Goal: Task Accomplishment & Management: Use online tool/utility

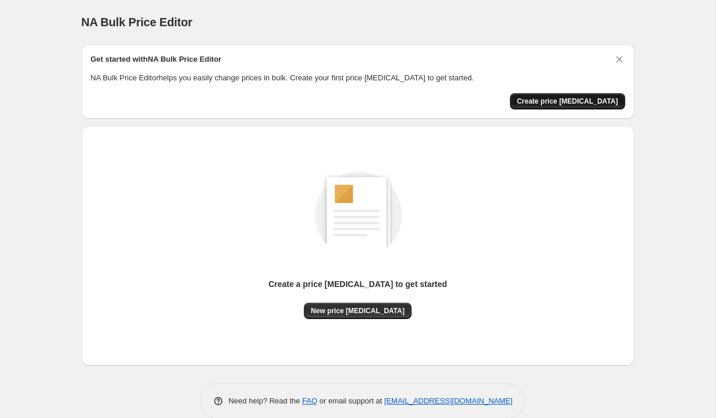
click at [555, 98] on span "Create price change job" at bounding box center [567, 101] width 101 height 9
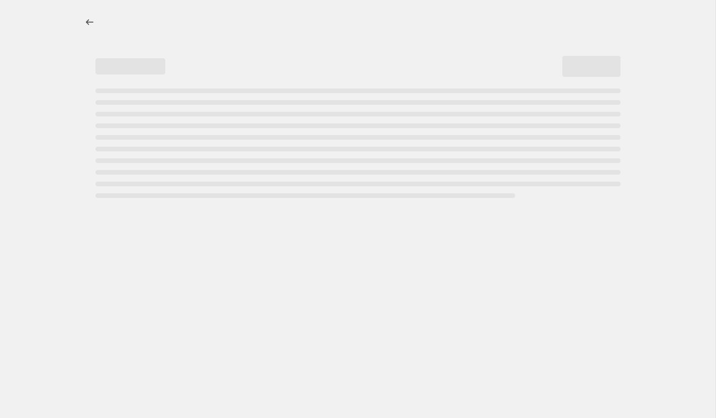
select select "percentage"
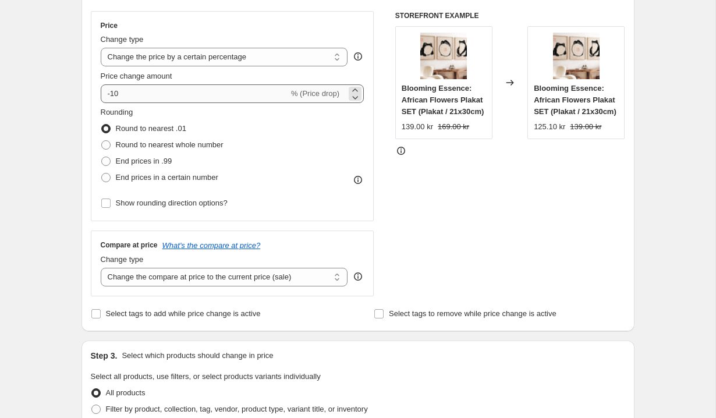
scroll to position [152, 0]
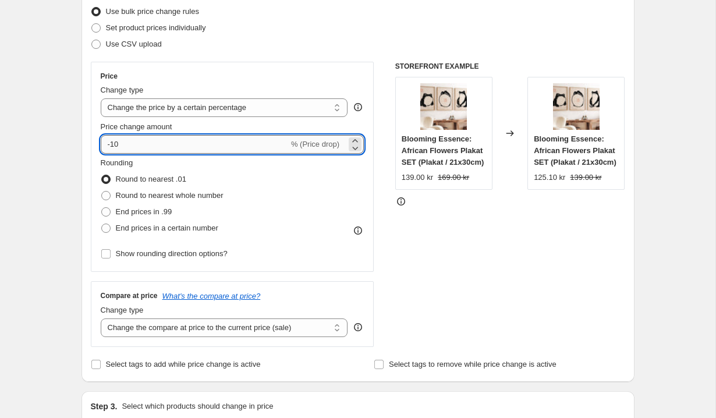
click at [121, 148] on input "-10" at bounding box center [195, 144] width 188 height 19
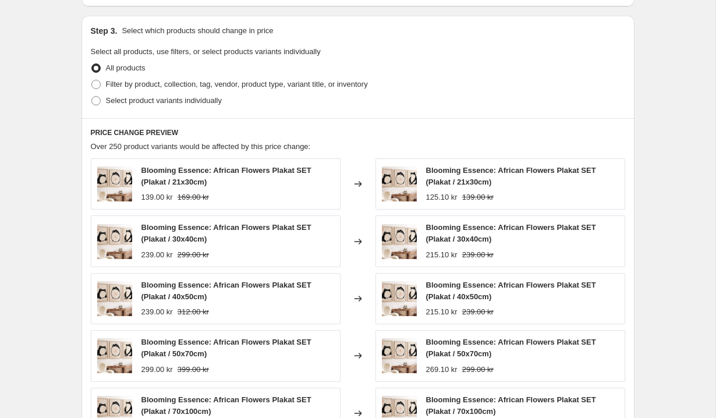
scroll to position [544, 0]
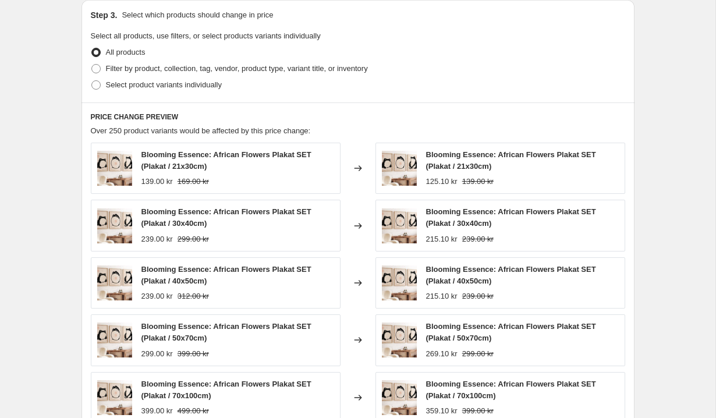
type input "-15"
click at [56, 156] on div "Create new price change job. This page is ready Create new price change job Dra…" at bounding box center [357, 47] width 715 height 1182
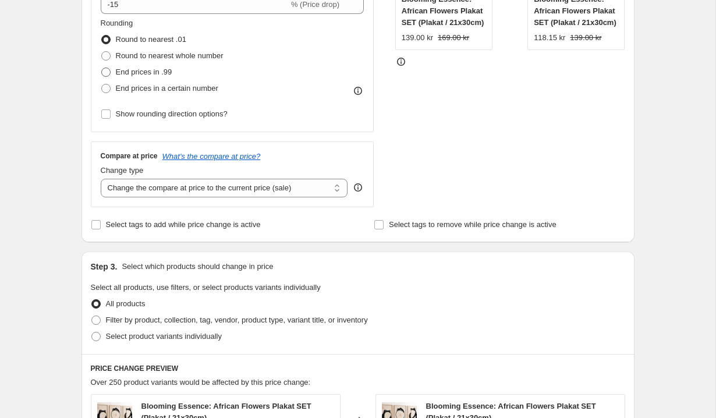
scroll to position [235, 0]
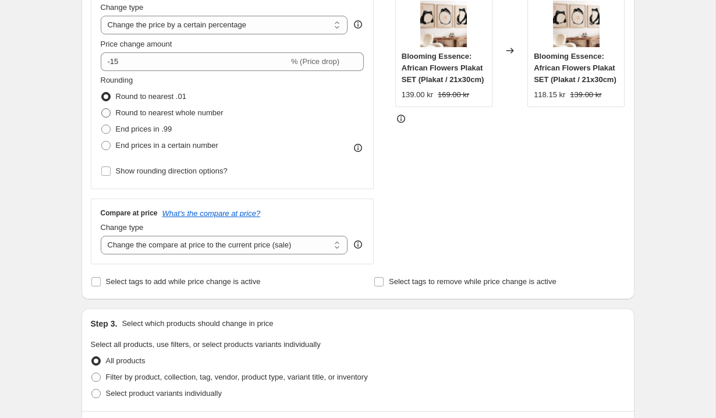
click at [112, 114] on label "Round to nearest whole number" at bounding box center [162, 113] width 123 height 16
click at [102, 109] on input "Round to nearest whole number" at bounding box center [101, 108] width 1 height 1
radio input "true"
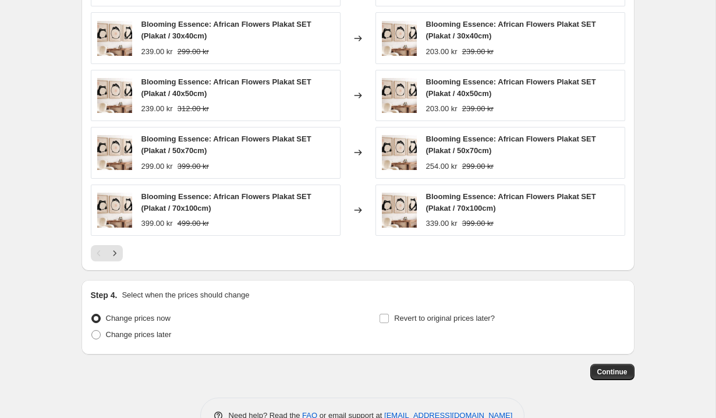
scroll to position [764, 0]
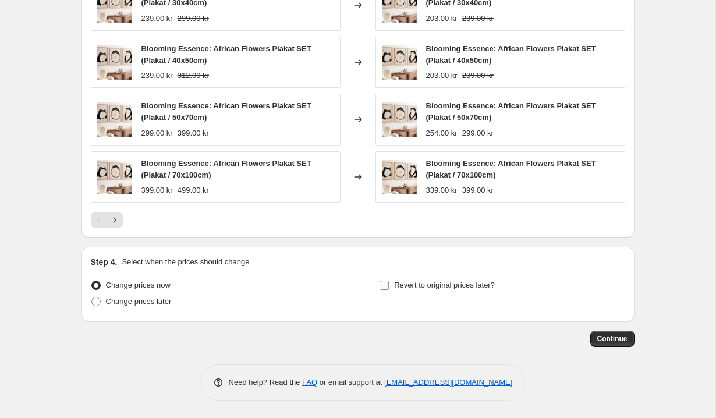
click at [470, 286] on span "Revert to original prices later?" at bounding box center [444, 285] width 101 height 9
click at [389, 286] on input "Revert to original prices later?" at bounding box center [383, 285] width 9 height 9
checkbox input "true"
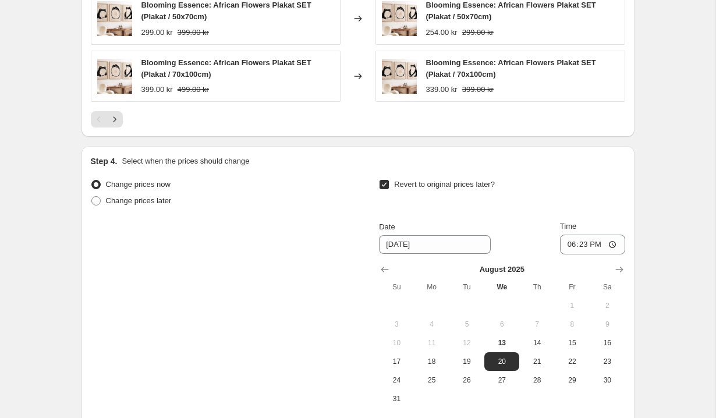
scroll to position [982, 0]
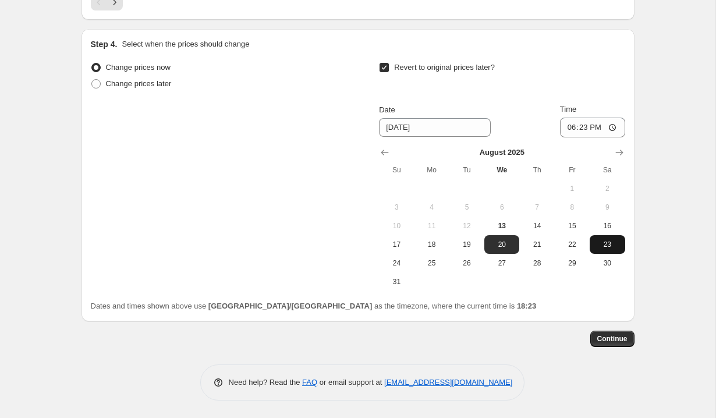
click at [611, 245] on span "23" at bounding box center [607, 244] width 26 height 9
type input "8/23/2025"
click at [602, 338] on span "Continue" at bounding box center [612, 338] width 30 height 9
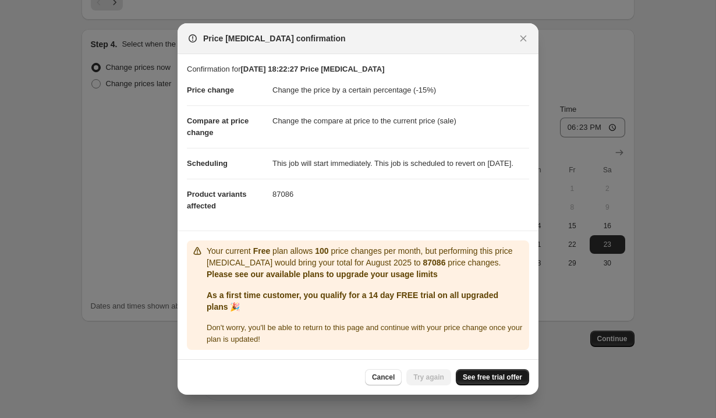
click at [485, 382] on span "See free trial offer" at bounding box center [492, 377] width 59 height 9
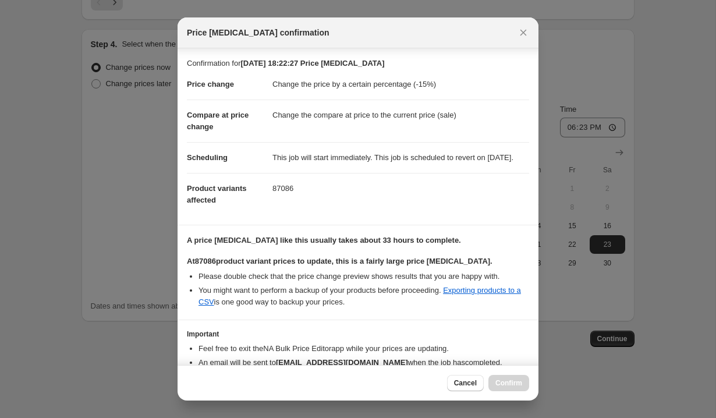
scroll to position [76, 0]
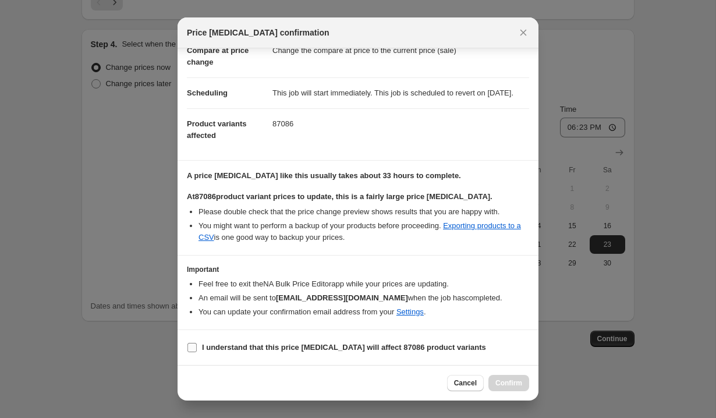
click at [381, 349] on b "I understand that this price change job will affect 87086 product variants" at bounding box center [344, 347] width 284 height 9
click at [197, 349] on input "I understand that this price change job will affect 87086 product variants" at bounding box center [191, 347] width 9 height 9
checkbox input "true"
click at [521, 387] on span "Confirm" at bounding box center [508, 382] width 27 height 9
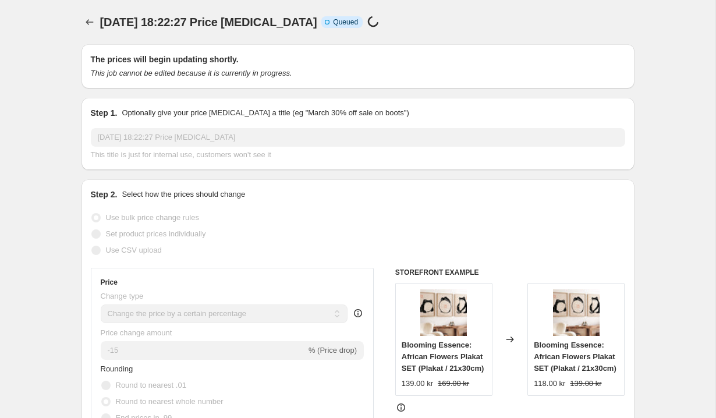
scroll to position [3, 0]
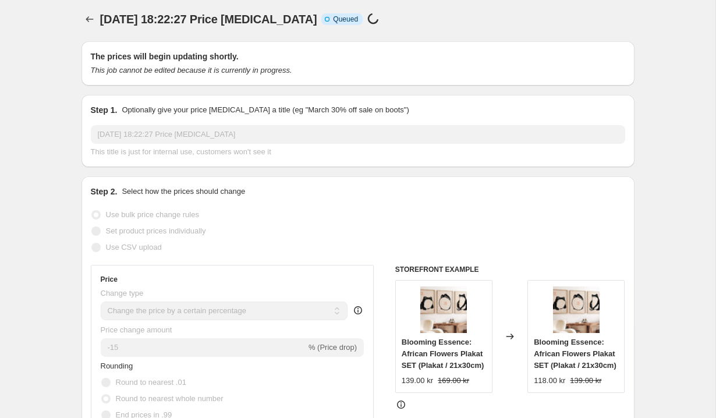
click at [494, 122] on div "Step 1. Optionally give your price change job a title (eg "March 30% off sale o…" at bounding box center [358, 131] width 534 height 54
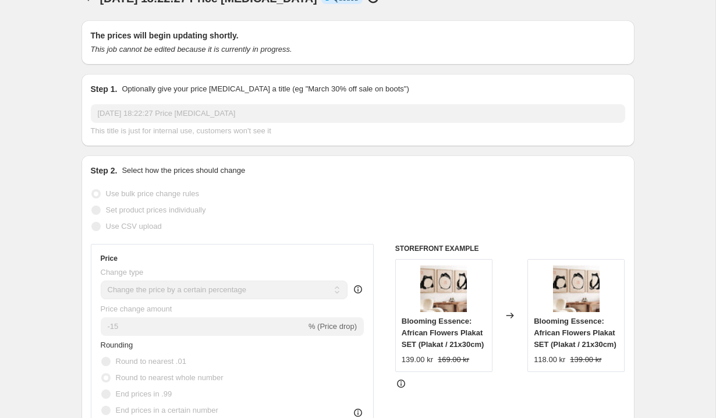
scroll to position [0, 0]
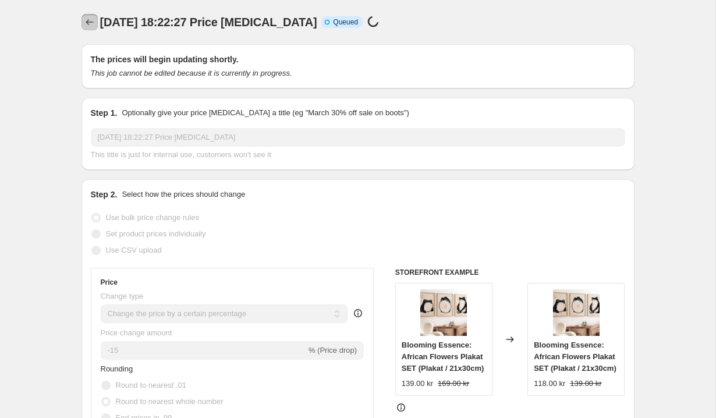
click at [82, 24] on button "Price change jobs" at bounding box center [89, 22] width 16 height 16
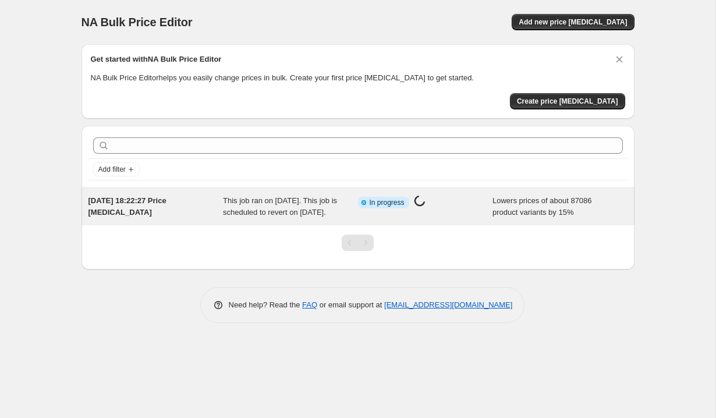
click at [469, 217] on div "Info Partially complete In progress Price change job in progress..." at bounding box center [425, 206] width 135 height 23
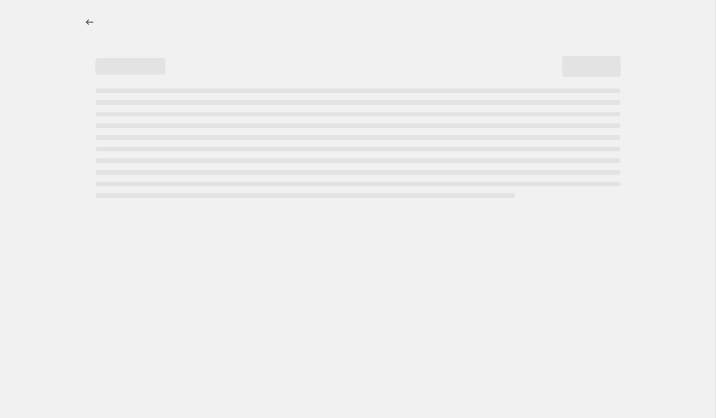
select select "percentage"
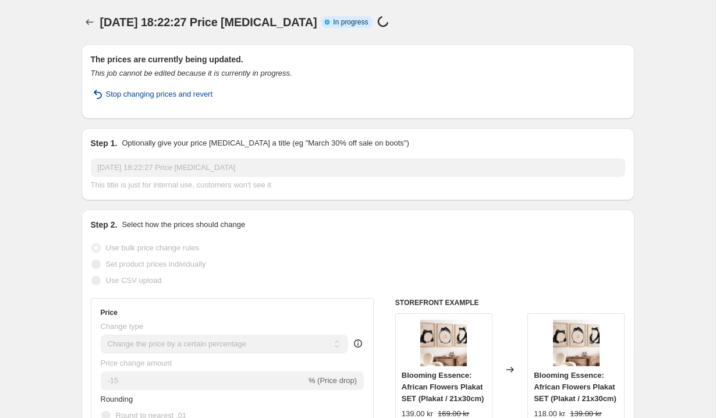
click at [209, 97] on span "Stop changing prices and revert" at bounding box center [159, 94] width 107 height 12
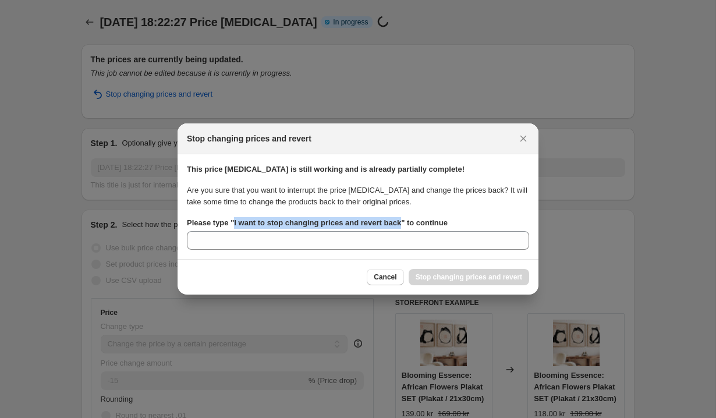
drag, startPoint x: 236, startPoint y: 223, endPoint x: 411, endPoint y: 225, distance: 175.2
click at [411, 225] on b "Please type " I want to stop changing prices and revert back " to continue" at bounding box center [317, 222] width 261 height 9
copy b "I want to stop changing prices and revert back"
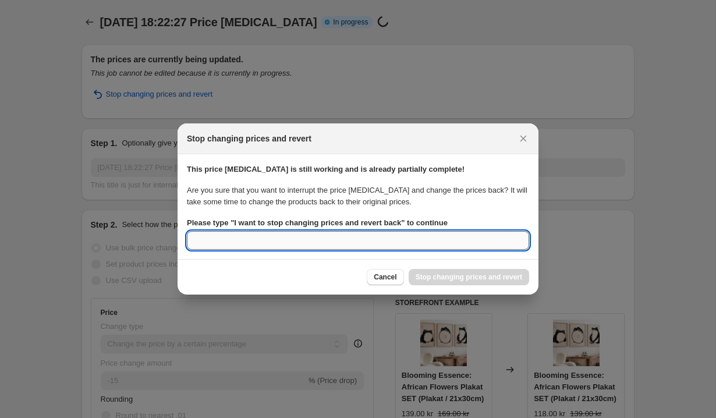
click at [399, 237] on input "Please type " I want to stop changing prices and revert back " to continue" at bounding box center [358, 240] width 342 height 19
paste input "I want to stop changing prices and revert back"
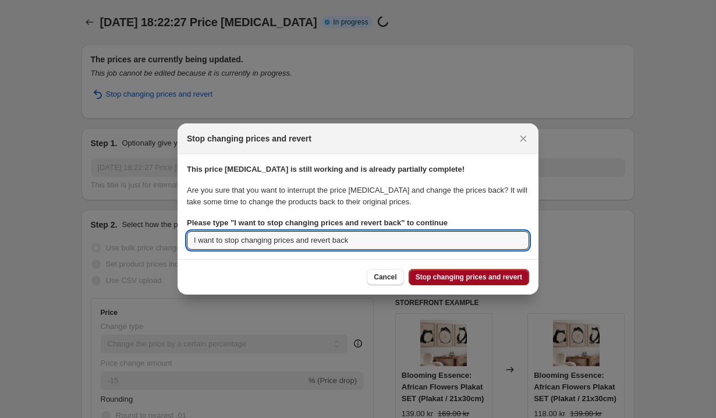
type input "I want to stop changing prices and revert back"
click at [446, 275] on span "Stop changing prices and revert" at bounding box center [469, 276] width 107 height 9
